Goal: Check status: Check status

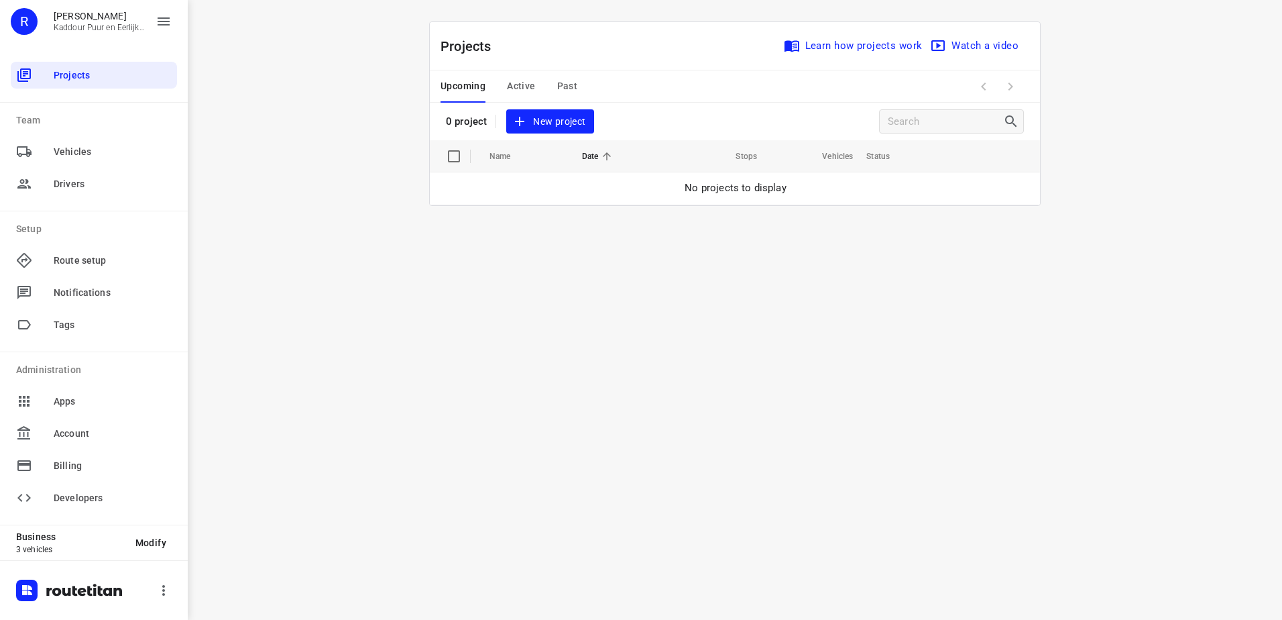
click at [567, 88] on span "Past" at bounding box center [567, 86] width 21 height 17
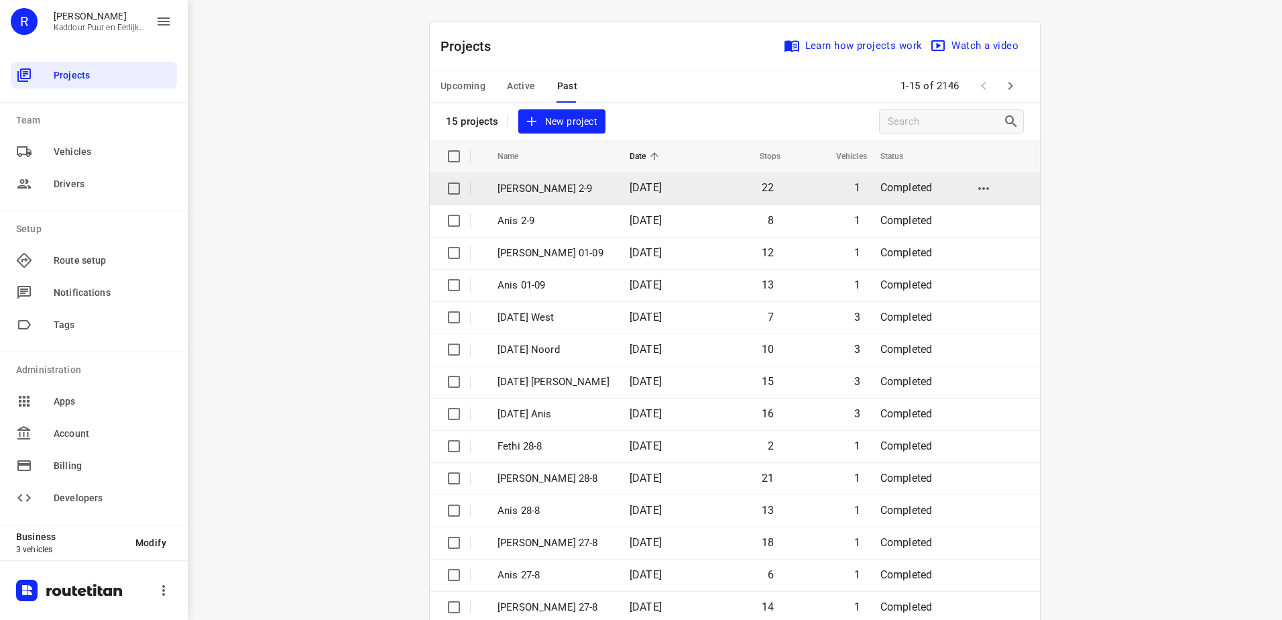
click at [557, 191] on p "[PERSON_NAME] 2-9" at bounding box center [554, 188] width 112 height 15
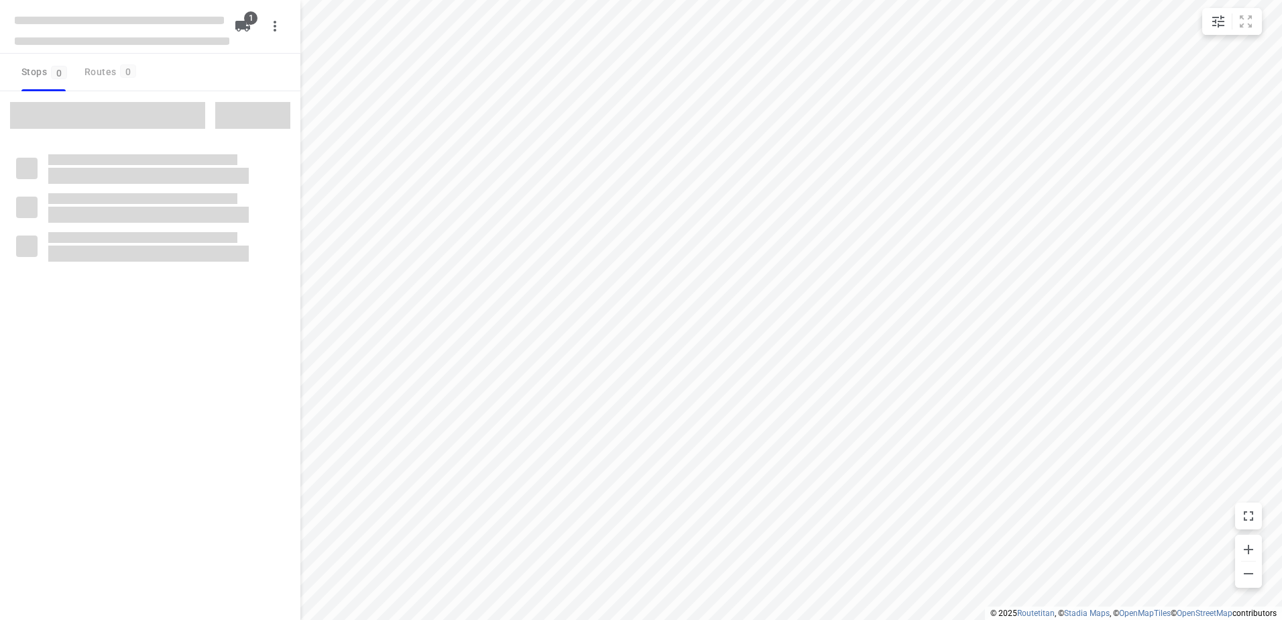
type input "distance"
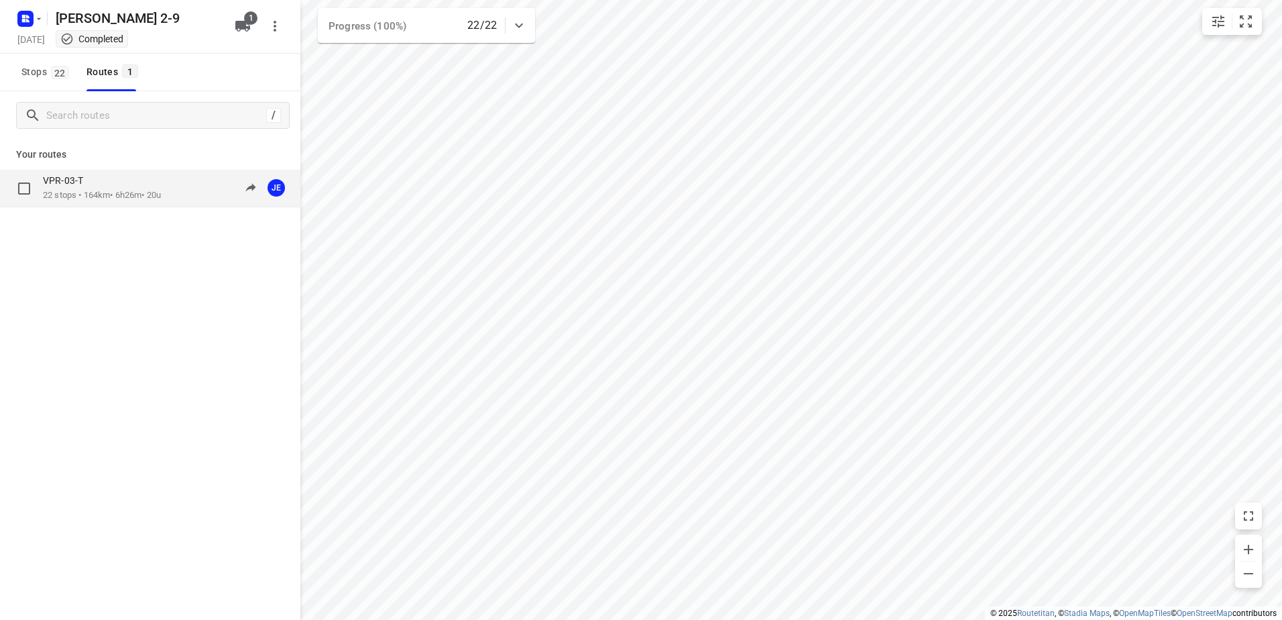
click at [111, 197] on p "22 stops • 164km • 6h26m • 20u" at bounding box center [102, 195] width 118 height 13
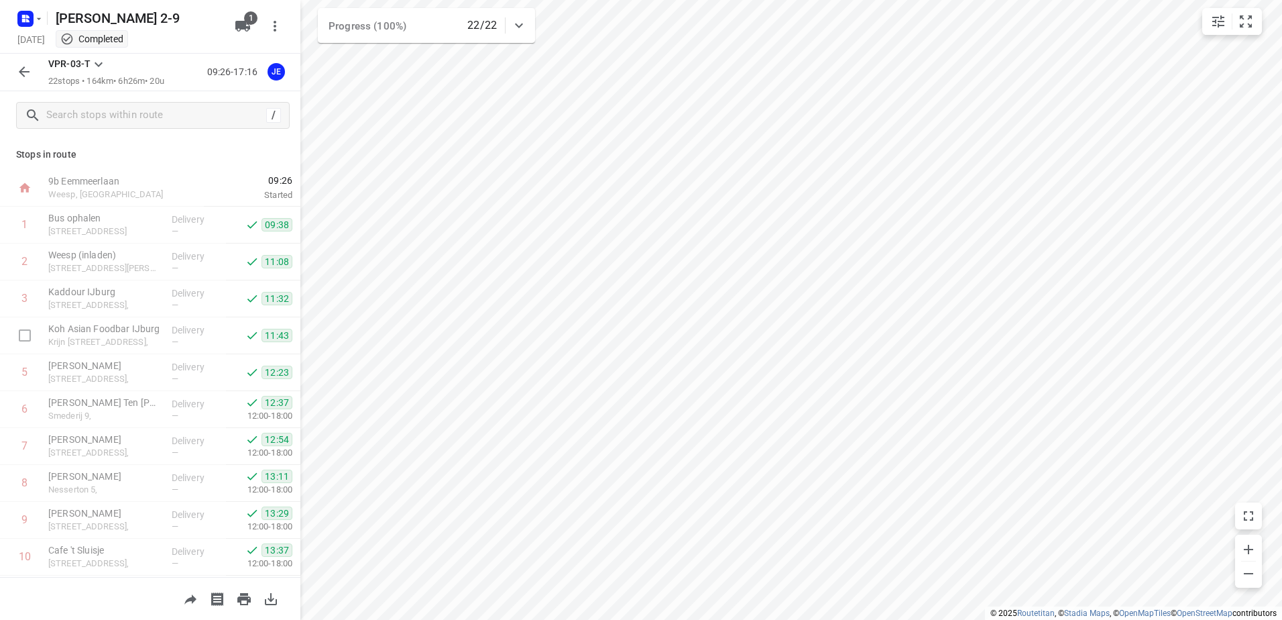
scroll to position [478, 0]
click at [21, 59] on button "button" at bounding box center [24, 71] width 27 height 27
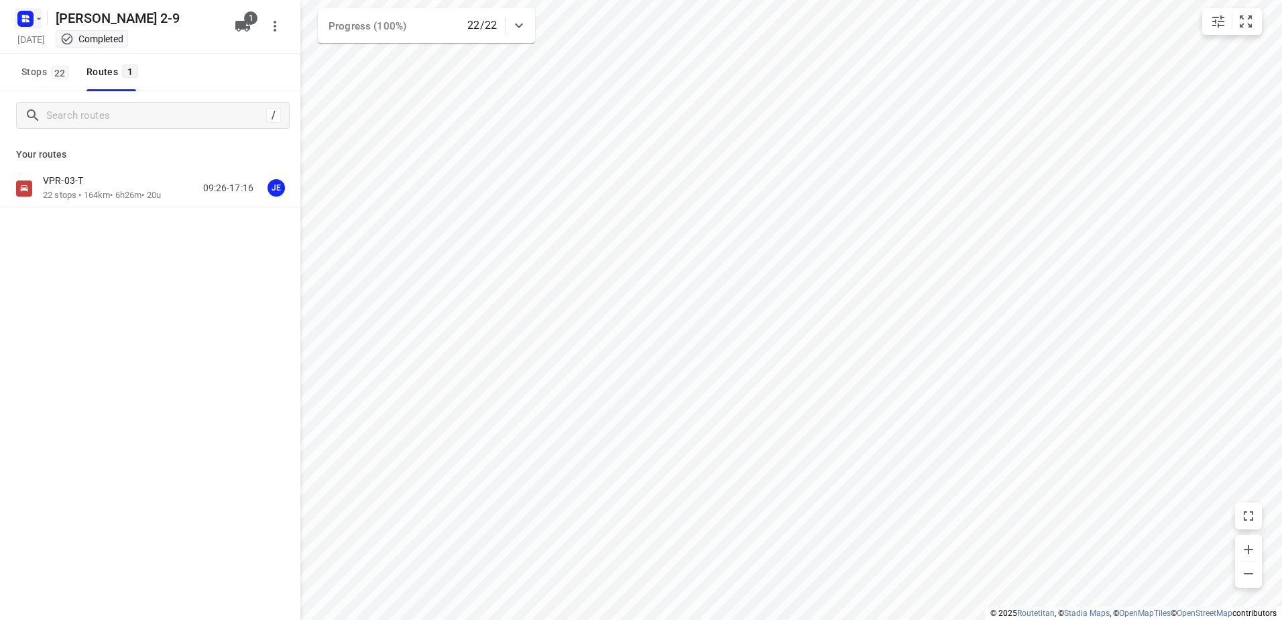
click at [18, 21] on rect "button" at bounding box center [25, 19] width 16 height 16
click at [89, 69] on div "​" at bounding box center [135, 87] width 241 height 42
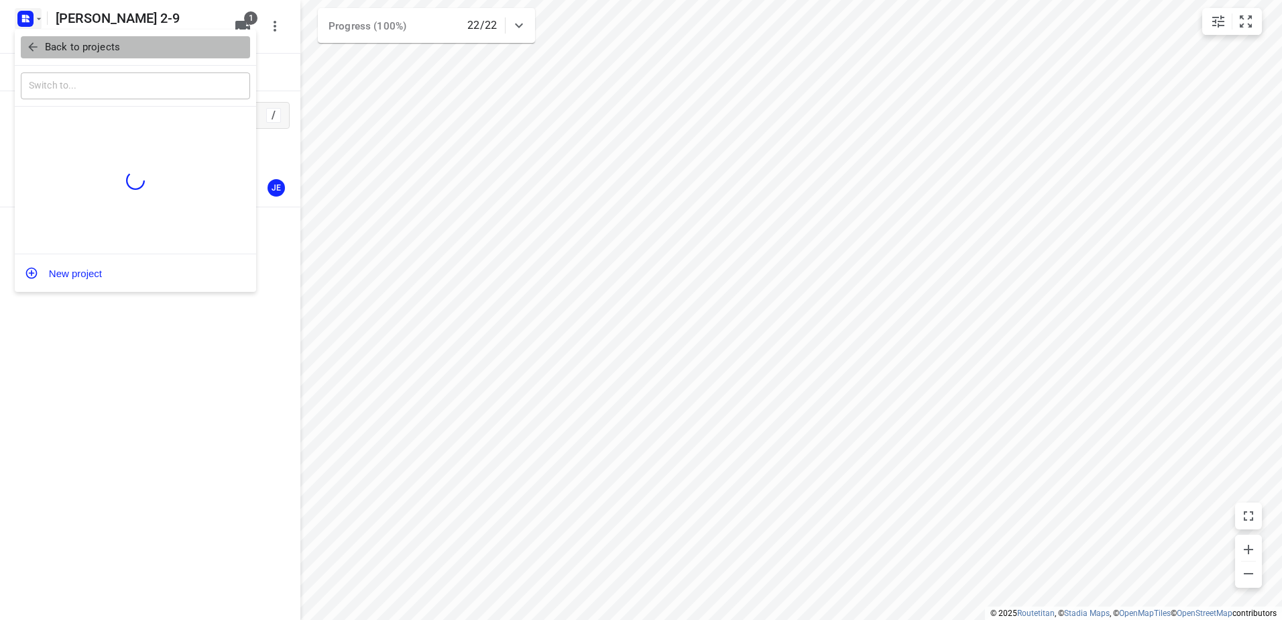
click at [89, 56] on button "Back to projects" at bounding box center [135, 47] width 229 height 22
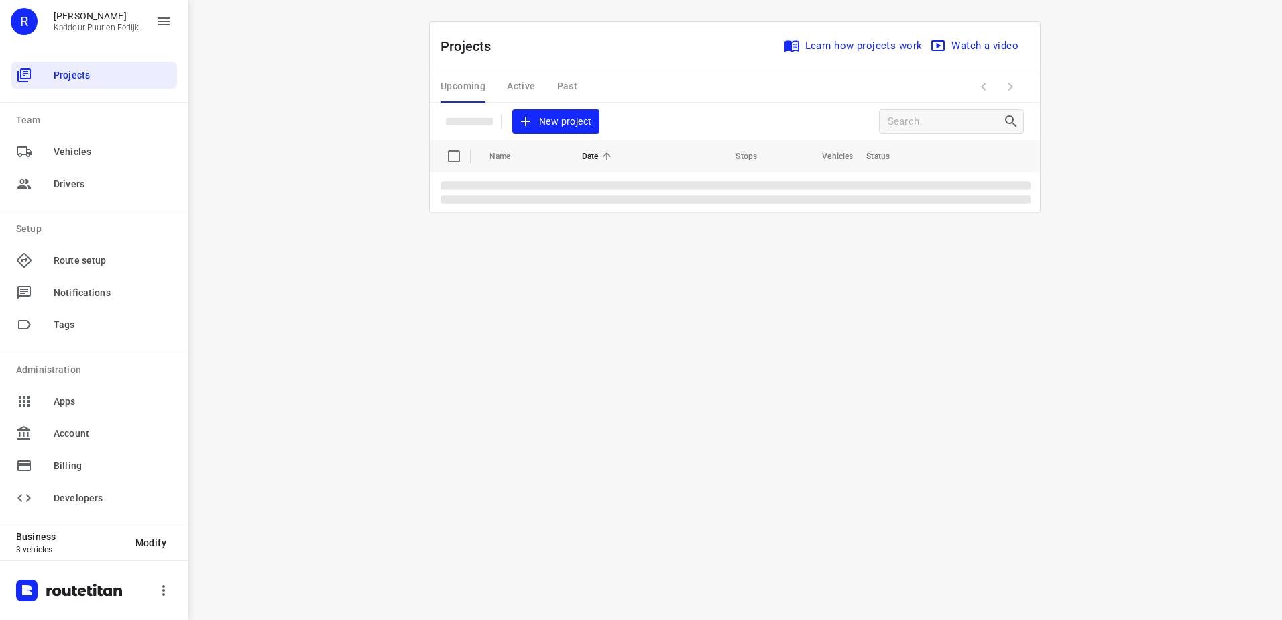
click at [572, 90] on div "Upcoming Active Past" at bounding box center [520, 86] width 158 height 32
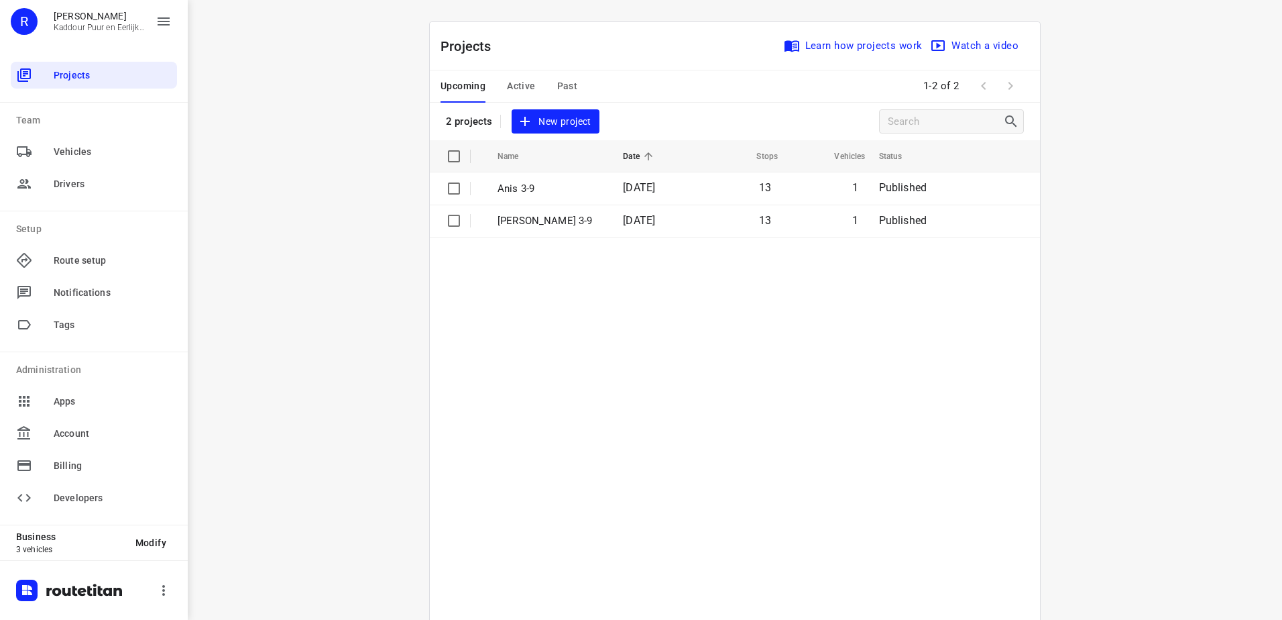
click at [571, 85] on span "Past" at bounding box center [567, 86] width 21 height 17
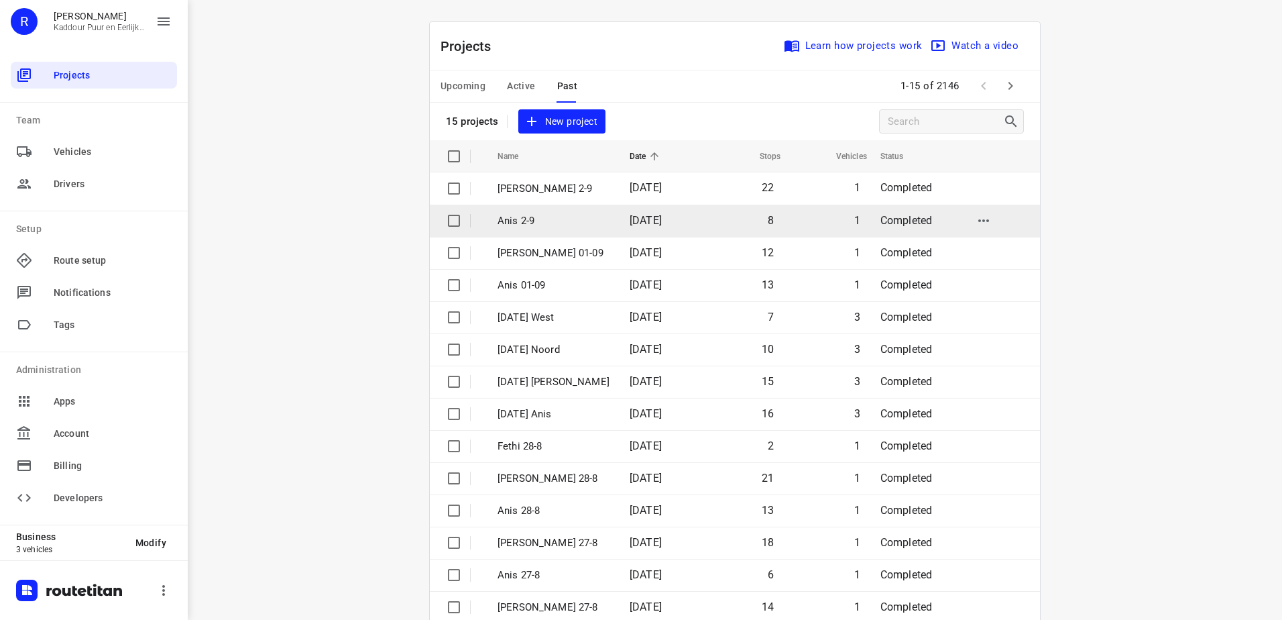
click at [542, 219] on p "Anis 2-9" at bounding box center [554, 220] width 112 height 15
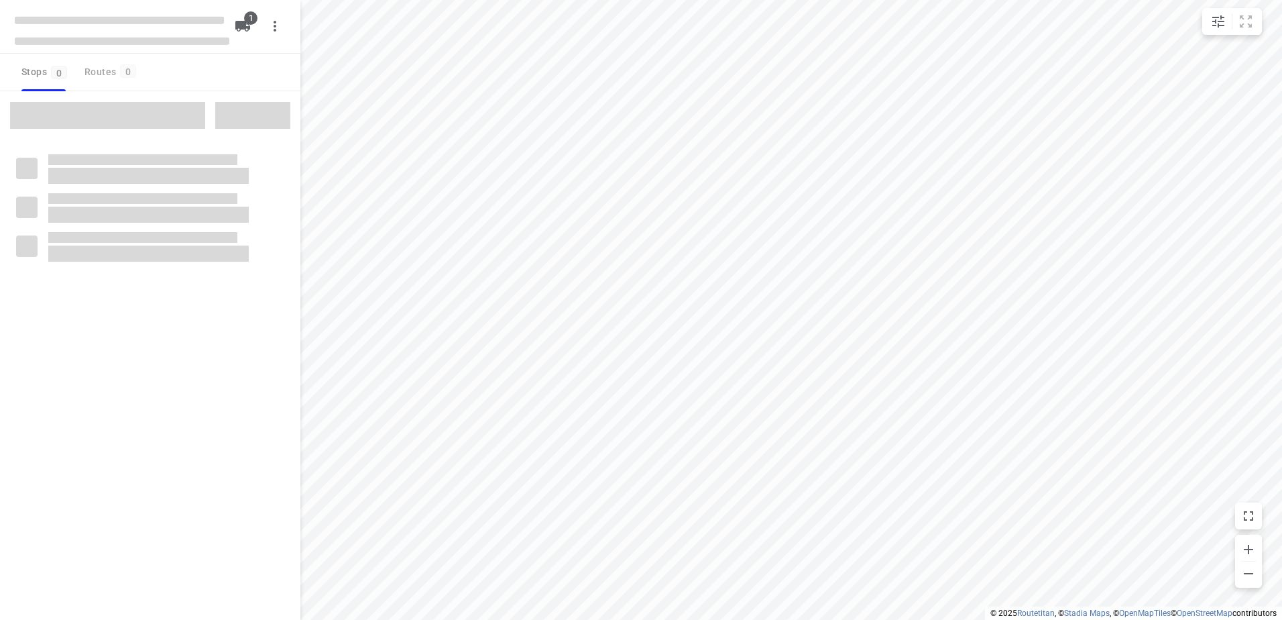
type input "distance"
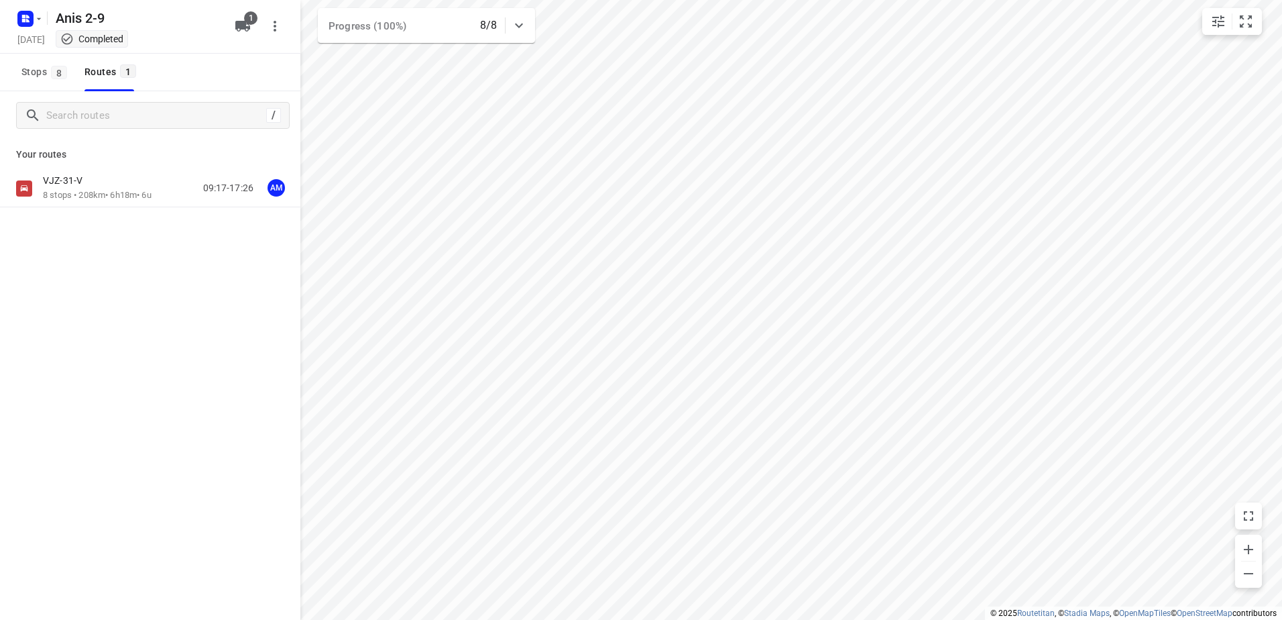
click at [101, 189] on p "8 stops • 208km • 6h18m • 6u" at bounding box center [97, 195] width 109 height 13
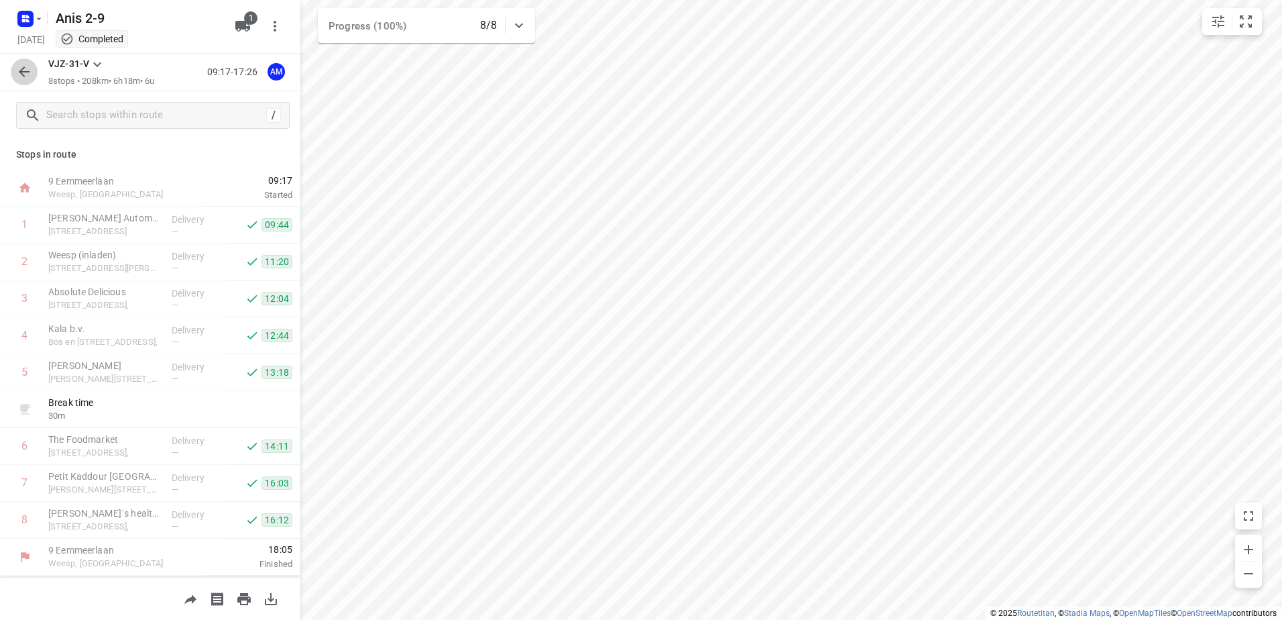
click at [33, 80] on button "button" at bounding box center [24, 71] width 27 height 27
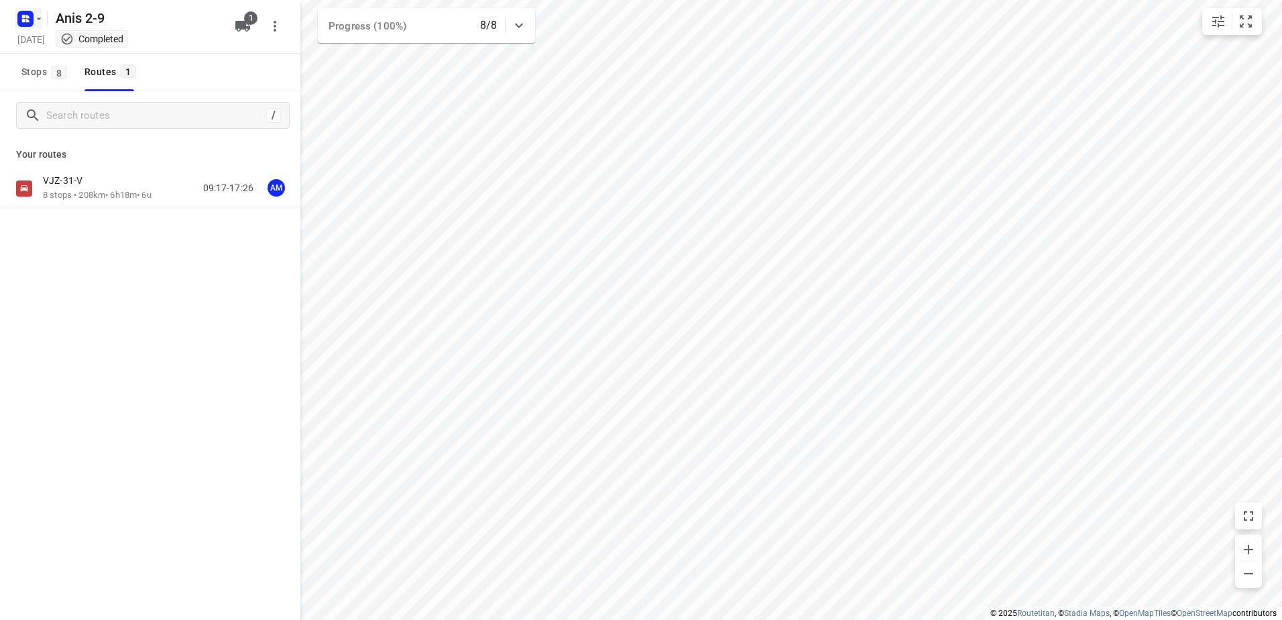
click at [25, 11] on rect "button" at bounding box center [25, 19] width 16 height 16
click at [70, 50] on p "Back to projects" at bounding box center [82, 47] width 75 height 15
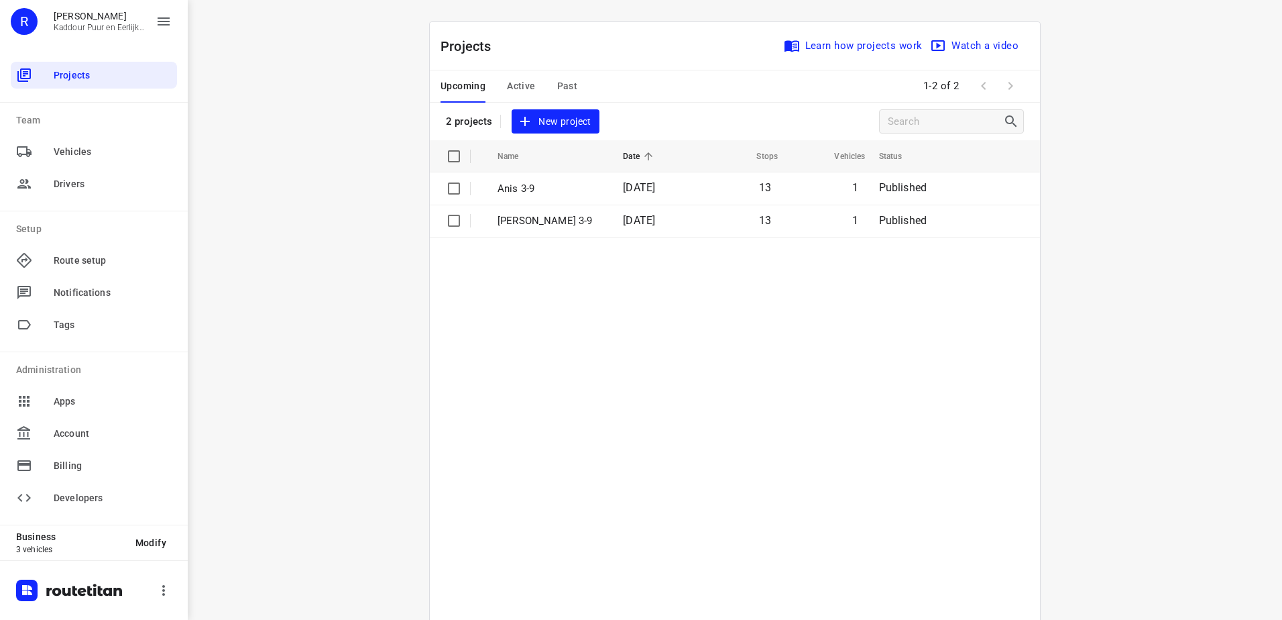
click at [740, 452] on table "Name Date Stops Vehicles Status Anis 3-9 [DATE] 13 1 Published [PERSON_NAME] 3-…" at bounding box center [735, 413] width 610 height 547
